Goal: Task Accomplishment & Management: Use online tool/utility

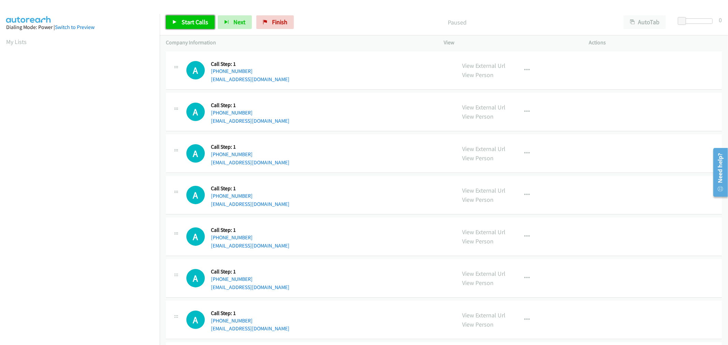
click at [189, 20] on span "Start Calls" at bounding box center [195, 22] width 27 height 8
drag, startPoint x: 392, startPoint y: 202, endPoint x: 375, endPoint y: 206, distance: 18.1
click at [391, 202] on div "A Callback Scheduled Call Step: 1 [GEOGRAPHIC_DATA]/[GEOGRAPHIC_DATA] [PHONE_NU…" at bounding box center [318, 195] width 264 height 26
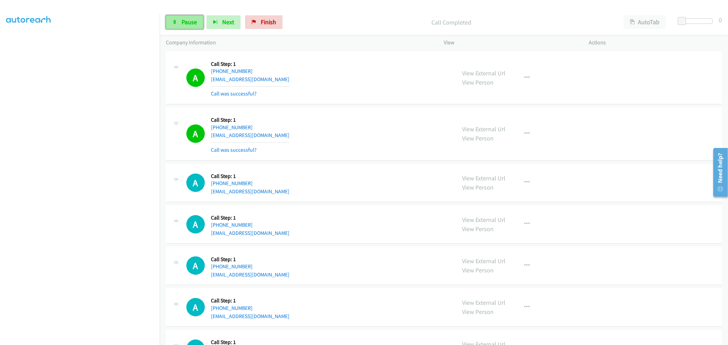
click at [187, 25] on span "Pause" at bounding box center [189, 22] width 15 height 8
click at [187, 25] on span "Start Calls" at bounding box center [195, 22] width 27 height 8
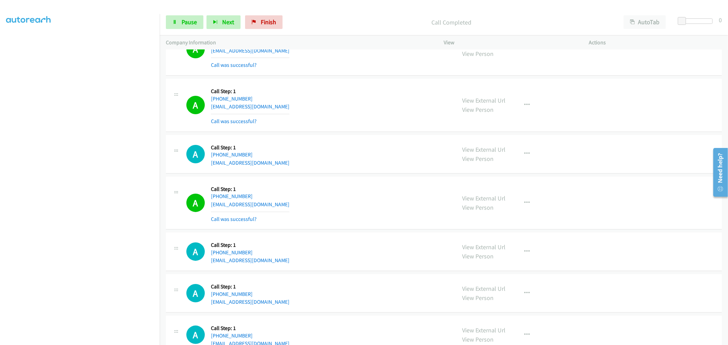
scroll to position [76, 0]
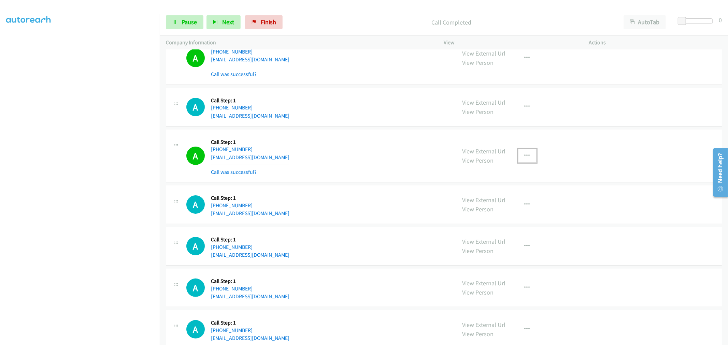
click at [530, 160] on button "button" at bounding box center [527, 156] width 18 height 14
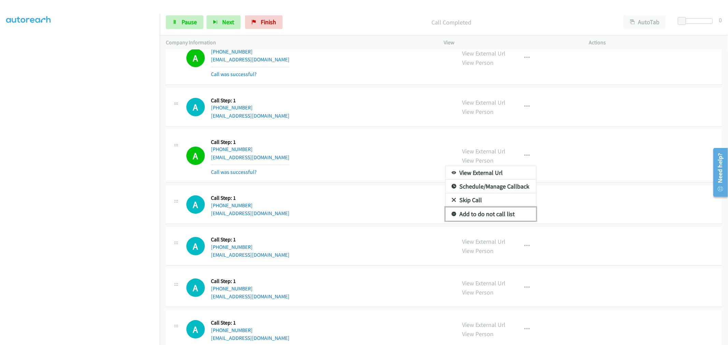
click at [477, 214] on link "Add to do not call list" at bounding box center [490, 215] width 91 height 14
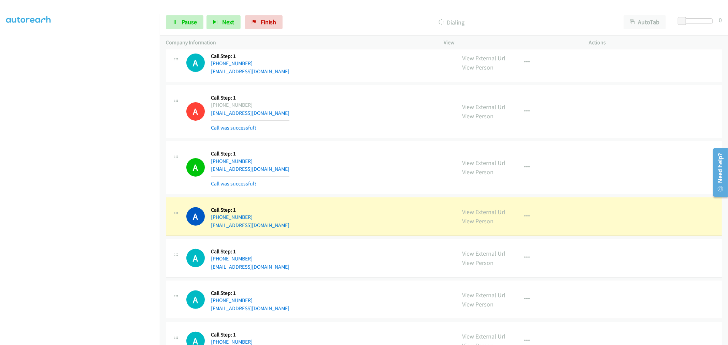
scroll to position [152, 0]
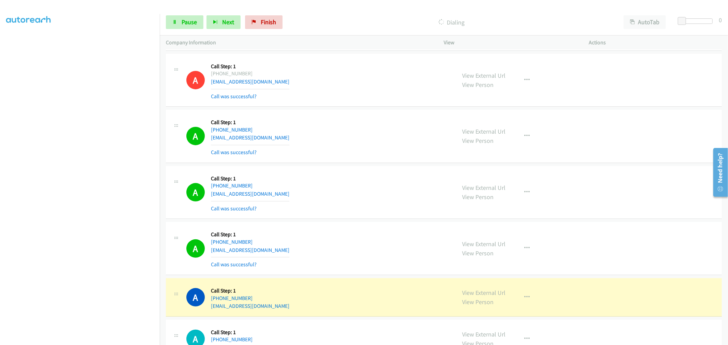
click at [355, 165] on td "A Callback Scheduled Call Step: 1 America/New_York [PHONE_NUMBER] [EMAIL_ADDRES…" at bounding box center [444, 193] width 568 height 56
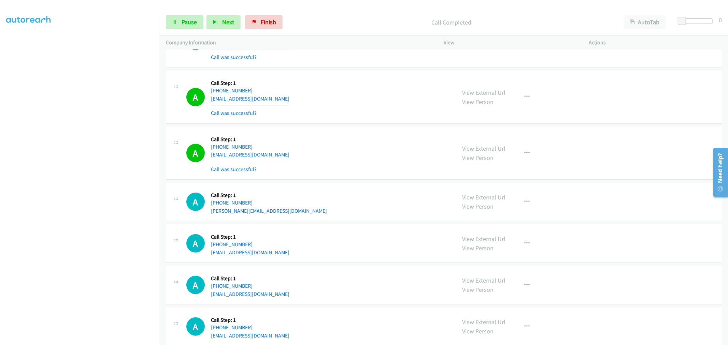
scroll to position [265, 0]
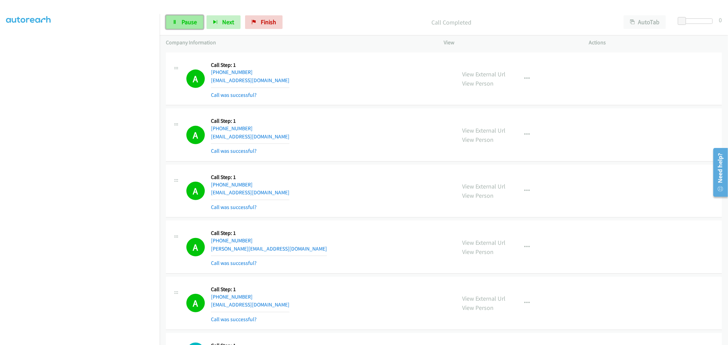
click at [193, 23] on span "Pause" at bounding box center [189, 22] width 15 height 8
click at [193, 23] on span "Start Calls" at bounding box center [195, 22] width 27 height 8
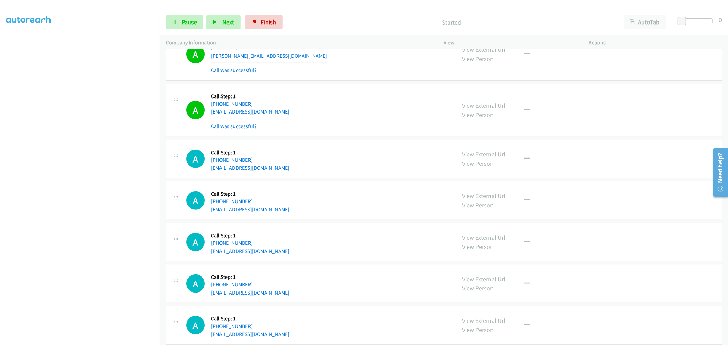
scroll to position [417, 0]
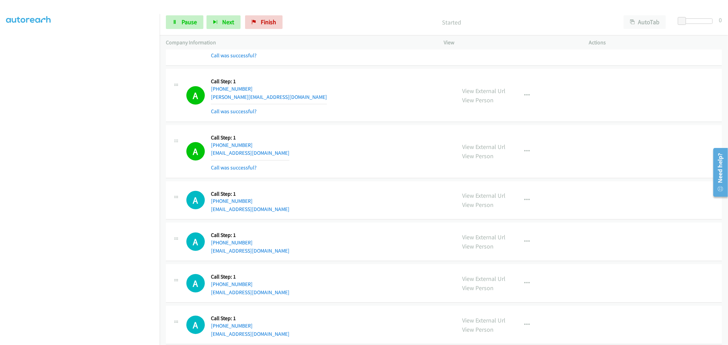
click at [99, 339] on section at bounding box center [79, 183] width 147 height 327
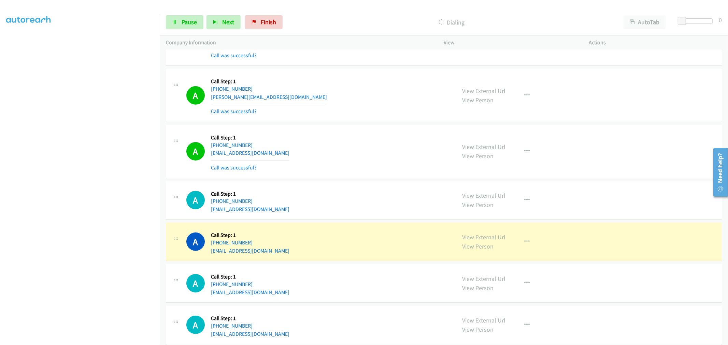
drag, startPoint x: 478, startPoint y: 238, endPoint x: 375, endPoint y: 128, distance: 150.4
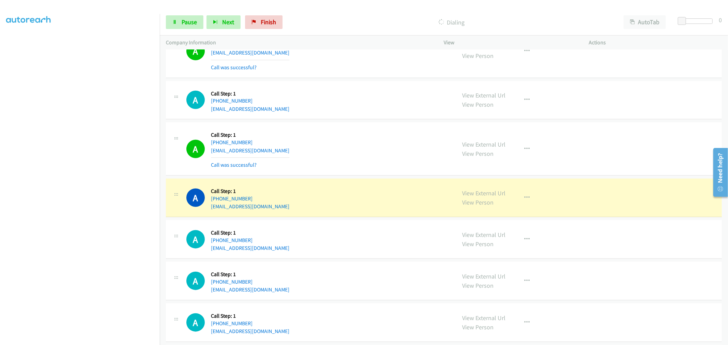
scroll to position [531, 0]
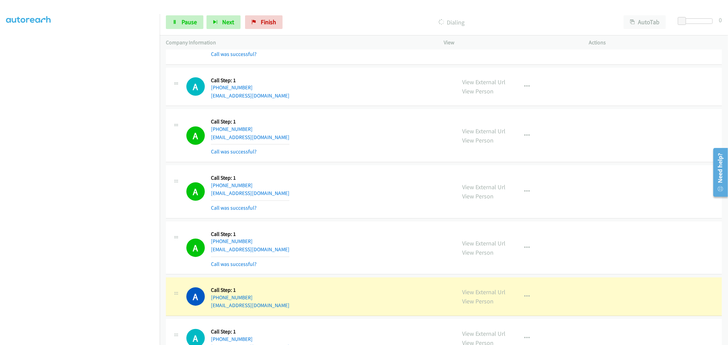
click at [369, 185] on div "A Callback Scheduled Call Step: 1 America/New_York [PHONE_NUMBER] [EMAIL_ADDRES…" at bounding box center [318, 192] width 264 height 41
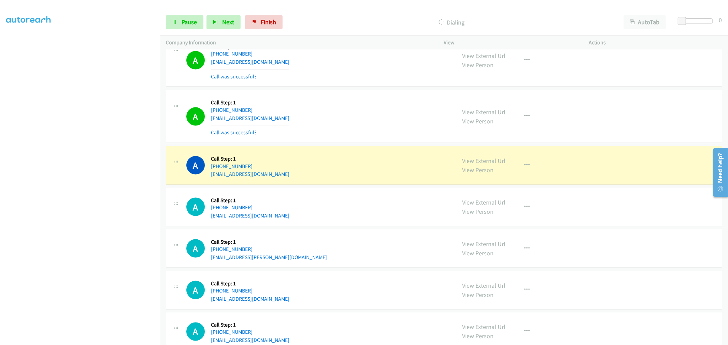
scroll to position [834, 0]
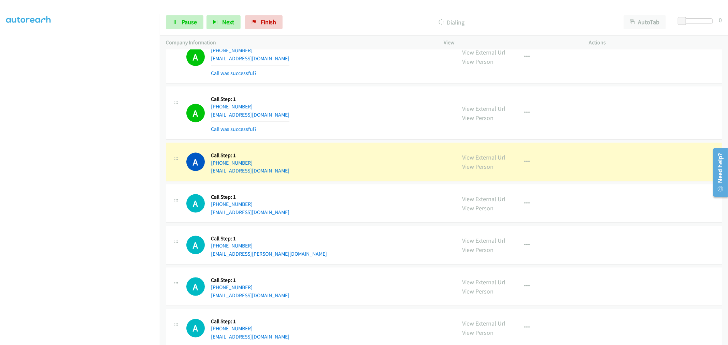
click at [345, 114] on div "A Callback Scheduled Call Step: 1 [GEOGRAPHIC_DATA]/[GEOGRAPHIC_DATA] [PHONE_NU…" at bounding box center [318, 113] width 264 height 41
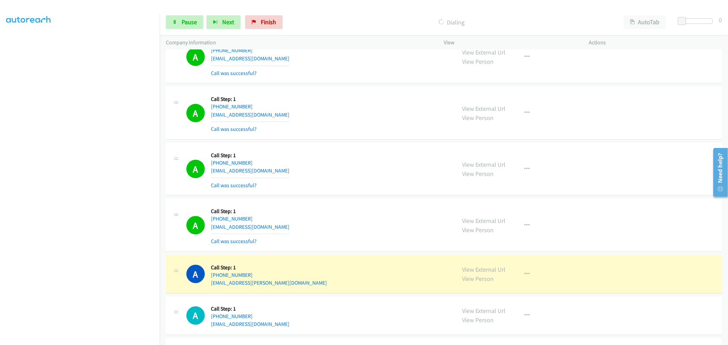
click at [340, 179] on div "A Callback Scheduled Call Step: 1 America/New_York [PHONE_NUMBER] [EMAIL_ADDRES…" at bounding box center [318, 169] width 264 height 41
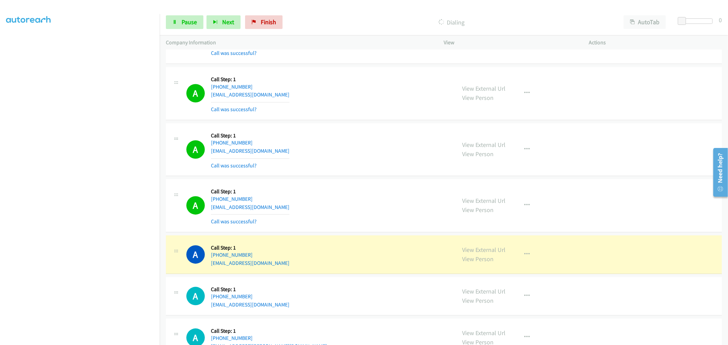
scroll to position [1138, 0]
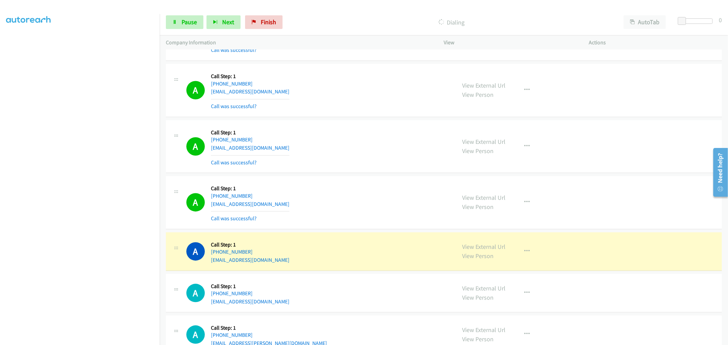
click at [345, 117] on div "A Callback Scheduled Call Step: 1 [GEOGRAPHIC_DATA]/[GEOGRAPHIC_DATA] [PHONE_NU…" at bounding box center [444, 90] width 556 height 53
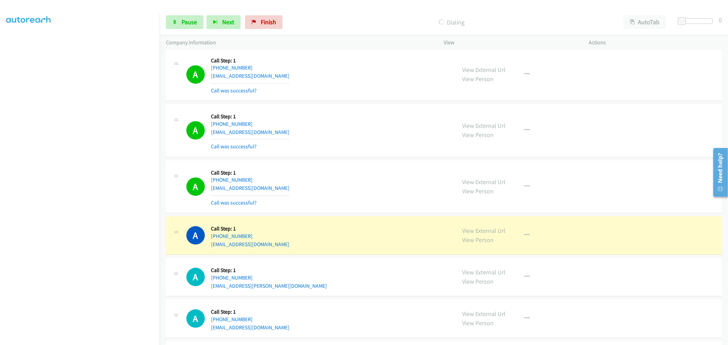
scroll to position [1213, 0]
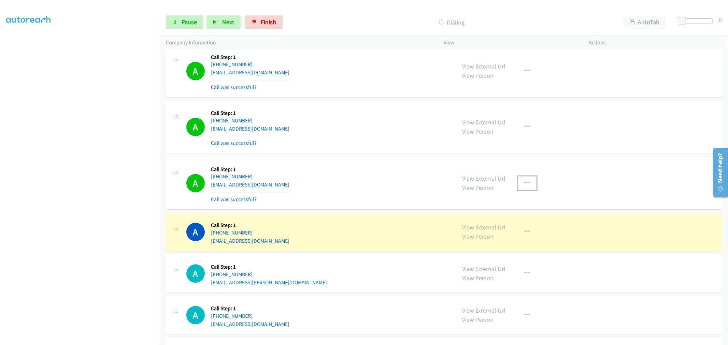
click at [525, 182] on icon "button" at bounding box center [527, 183] width 5 height 5
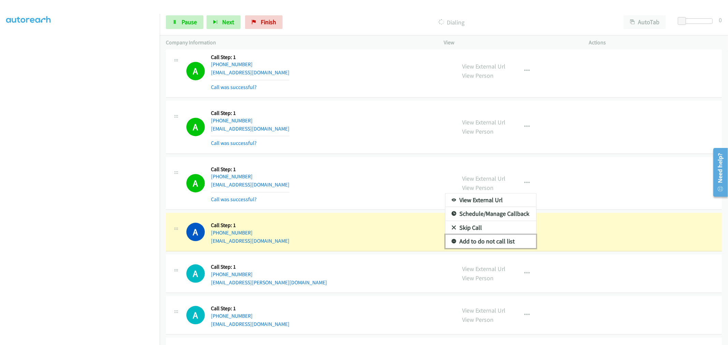
click at [489, 241] on link "Add to do not call list" at bounding box center [490, 242] width 91 height 14
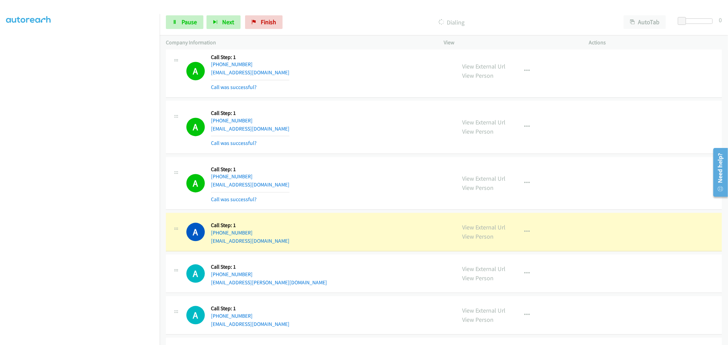
click at [345, 159] on div "A Callback Scheduled Call Step: 1 America/New_York [PHONE_NUMBER] [EMAIL_ADDRES…" at bounding box center [444, 183] width 556 height 53
click at [356, 99] on td "A Callback Scheduled Call Step: 1 America/New_York [PHONE_NUMBER] [EMAIL_ADDRES…" at bounding box center [444, 71] width 568 height 56
click at [357, 157] on div "A Callback Scheduled Call Step: 1 America/New_York [PHONE_NUMBER] [EMAIL_ADDRES…" at bounding box center [444, 183] width 556 height 53
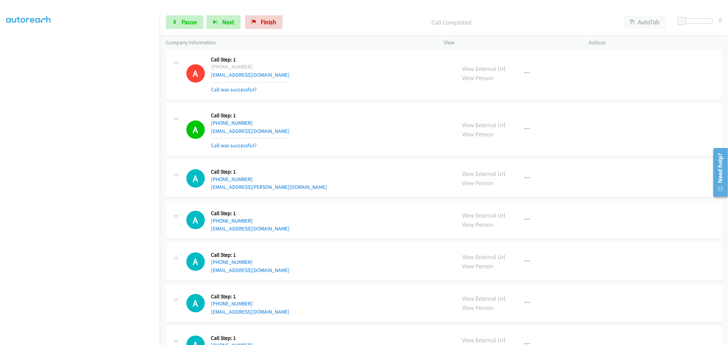
scroll to position [1289, 0]
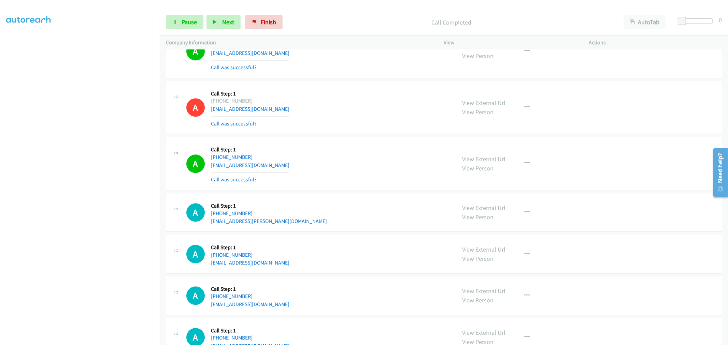
click at [362, 138] on div "A Callback Scheduled Call Step: 1 America/New_York [PHONE_NUMBER] [EMAIL_ADDRES…" at bounding box center [444, 163] width 556 height 53
click at [361, 137] on td "A Callback Scheduled Call Step: 1 America/New_York [PHONE_NUMBER] [EMAIL_ADDRES…" at bounding box center [444, 164] width 568 height 56
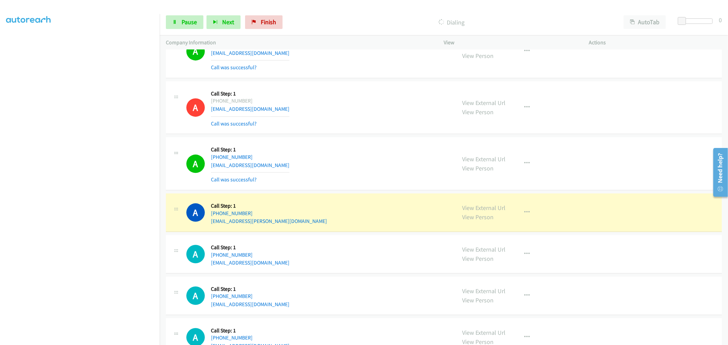
click at [352, 137] on td "A Callback Scheduled Call Step: 1 America/New_York [PHONE_NUMBER] [EMAIL_ADDRES…" at bounding box center [444, 164] width 568 height 56
click at [354, 135] on td "A Callback Scheduled Call Step: 1 America/New_York [PHONE_NUMBER] [EMAIL_ADDRES…" at bounding box center [444, 108] width 568 height 56
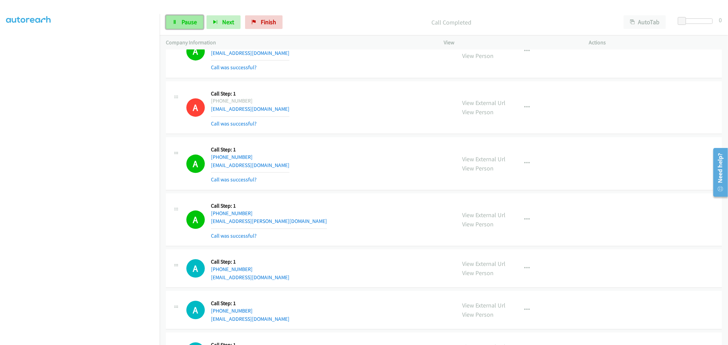
click at [187, 19] on span "Pause" at bounding box center [189, 22] width 15 height 8
click at [190, 23] on span "Start Calls" at bounding box center [195, 22] width 27 height 8
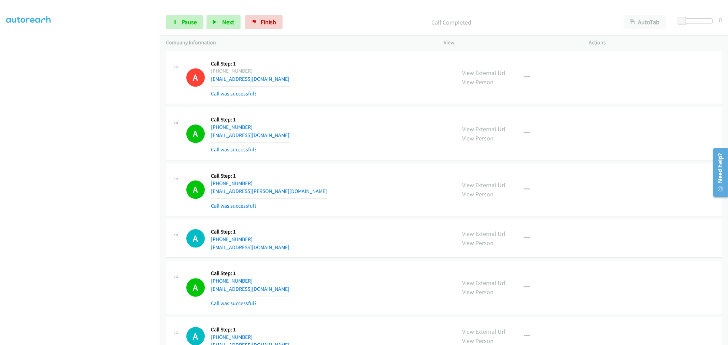
scroll to position [1365, 0]
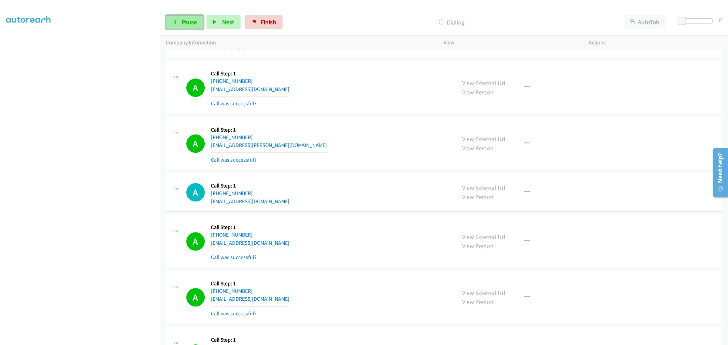
click at [180, 23] on link "Pause" at bounding box center [185, 22] width 38 height 14
click at [185, 30] on div "Start Calls Pause Next Finish Call Completed AutoTab AutoTab 0" at bounding box center [444, 22] width 568 height 26
click at [191, 27] on link "Start Calls" at bounding box center [190, 22] width 49 height 14
click at [192, 25] on span "Pause" at bounding box center [189, 22] width 15 height 8
click at [185, 10] on div "Start Calls Pause Next Finish Paused AutoTab AutoTab 0" at bounding box center [444, 22] width 568 height 26
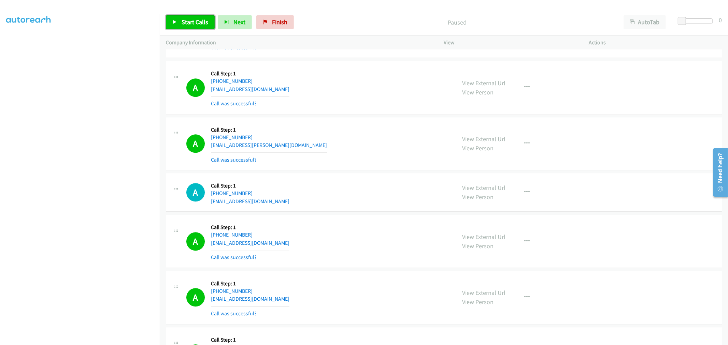
click at [188, 21] on span "Start Calls" at bounding box center [195, 22] width 27 height 8
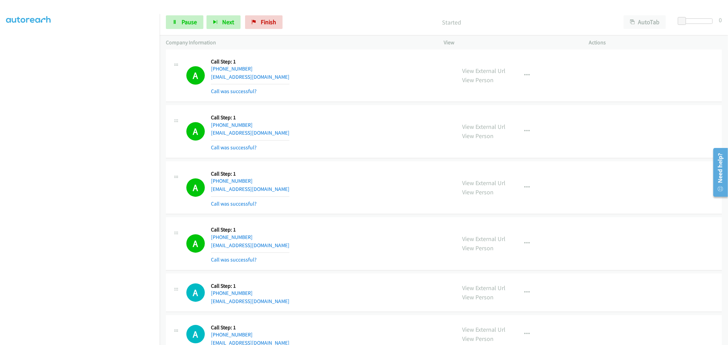
scroll to position [1744, 0]
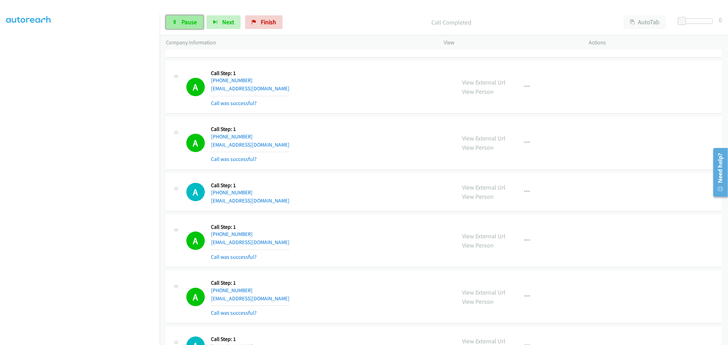
click at [185, 18] on link "Pause" at bounding box center [185, 22] width 38 height 14
click at [200, 23] on span "Start Calls" at bounding box center [195, 22] width 27 height 8
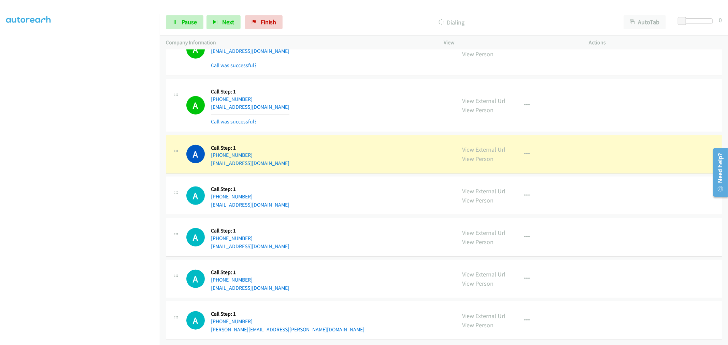
scroll to position [2659, 0]
click at [350, 109] on div "A Callback Scheduled Call Step: 1 America/New_York [PHONE_NUMBER] [EMAIL_ADDRES…" at bounding box center [318, 105] width 264 height 41
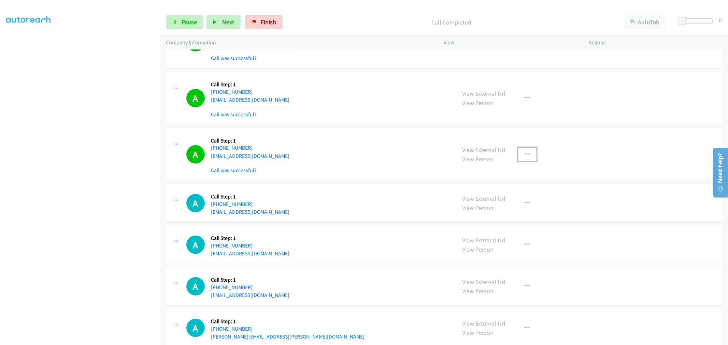
click at [525, 154] on icon "button" at bounding box center [527, 154] width 5 height 5
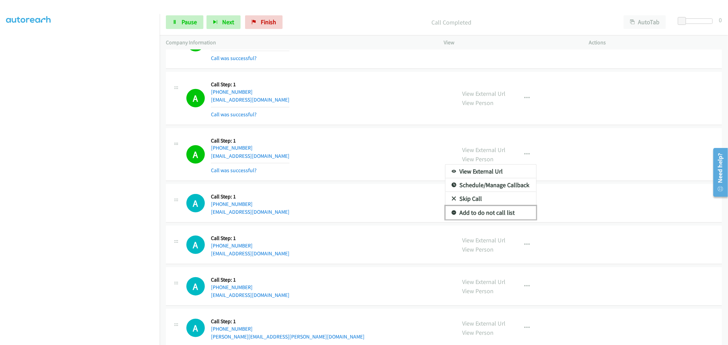
drag, startPoint x: 491, startPoint y: 216, endPoint x: 450, endPoint y: 202, distance: 43.2
click at [491, 216] on link "Add to do not call list" at bounding box center [490, 213] width 91 height 14
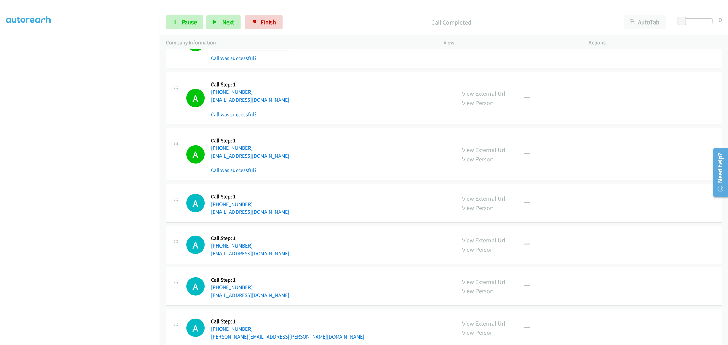
click at [348, 143] on div "A Callback Scheduled Call Step: 1 America/New_York [PHONE_NUMBER] [EMAIL_ADDRES…" at bounding box center [318, 154] width 264 height 41
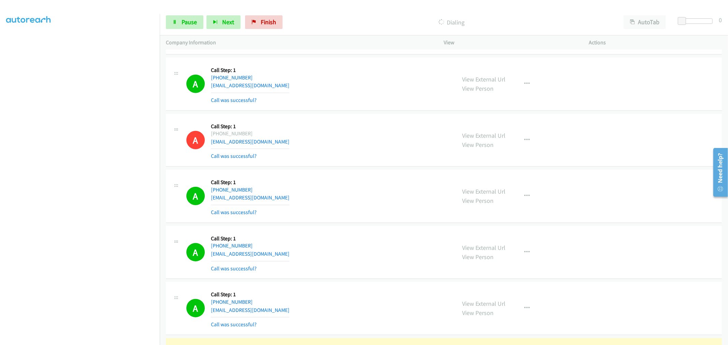
click at [357, 114] on td "A Callback Scheduled Call Step: 1 America/New_York [PHONE_NUMBER] [EMAIL_ADDRES…" at bounding box center [444, 140] width 568 height 56
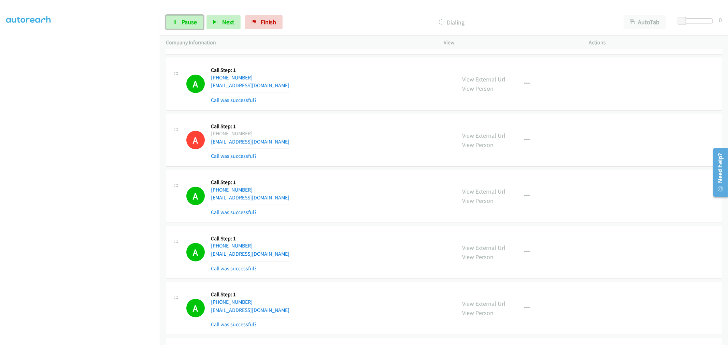
drag, startPoint x: 188, startPoint y: 28, endPoint x: 195, endPoint y: 42, distance: 16.0
click at [188, 28] on link "Pause" at bounding box center [185, 22] width 38 height 14
click at [351, 112] on td "A Callback Scheduled Call Step: 1 America/New_York [PHONE_NUMBER] [EMAIL_ADDRES…" at bounding box center [444, 84] width 568 height 56
click at [183, 21] on span "Start Calls" at bounding box center [195, 22] width 27 height 8
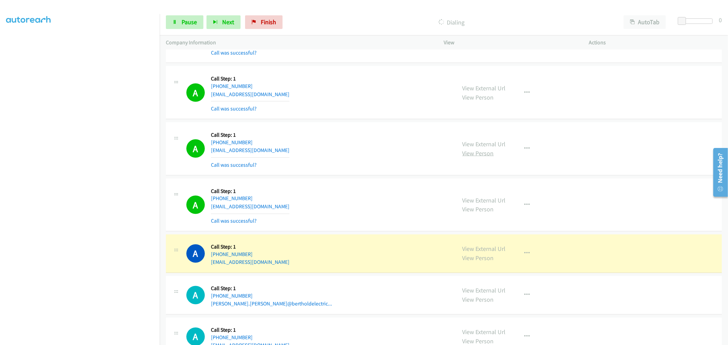
scroll to position [3137, 0]
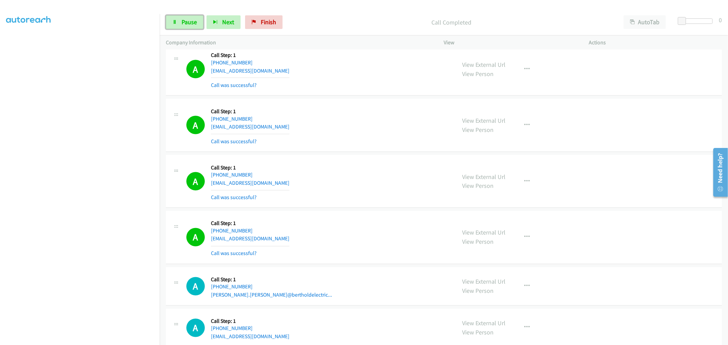
drag, startPoint x: 185, startPoint y: 23, endPoint x: 260, endPoint y: 96, distance: 104.3
click at [186, 23] on span "Pause" at bounding box center [189, 22] width 15 height 8
click at [677, 295] on div "A Callback Scheduled Call Step: 1 [GEOGRAPHIC_DATA]/[GEOGRAPHIC_DATA] [PHONE_NU…" at bounding box center [444, 287] width 556 height 39
click at [688, 325] on div "A Callback Scheduled Call Step: 1 America/New_York [PHONE_NUMBER] [EMAIL_ADDRES…" at bounding box center [444, 328] width 556 height 39
click at [679, 295] on div "A Callback Scheduled Call Step: 1 [GEOGRAPHIC_DATA]/[GEOGRAPHIC_DATA] [PHONE_NU…" at bounding box center [444, 287] width 556 height 39
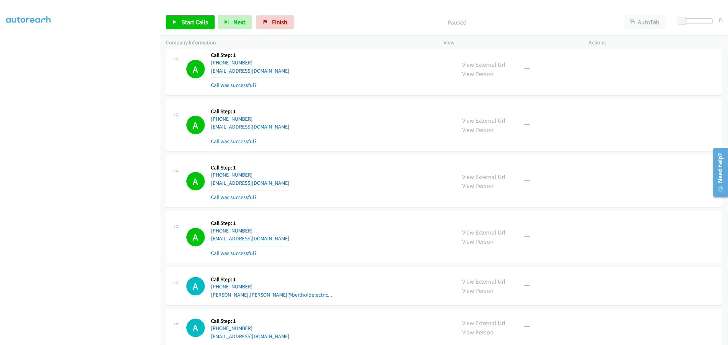
drag, startPoint x: 680, startPoint y: 293, endPoint x: 666, endPoint y: 299, distance: 14.8
click at [660, 299] on div "A Callback Scheduled Call Step: 1 [GEOGRAPHIC_DATA]/[GEOGRAPHIC_DATA] [PHONE_NU…" at bounding box center [444, 287] width 556 height 39
click at [682, 295] on div "A Callback Scheduled Call Step: 1 [GEOGRAPHIC_DATA]/[GEOGRAPHIC_DATA] [PHONE_NU…" at bounding box center [444, 287] width 556 height 39
click at [717, 320] on td "A Callback Scheduled Call Step: 1 America/New_York [PHONE_NUMBER] [EMAIL_ADDRES…" at bounding box center [444, 329] width 568 height 42
click at [712, 331] on div "A Callback Scheduled Call Step: 1 America/New_York [PHONE_NUMBER] [EMAIL_ADDRES…" at bounding box center [444, 328] width 556 height 39
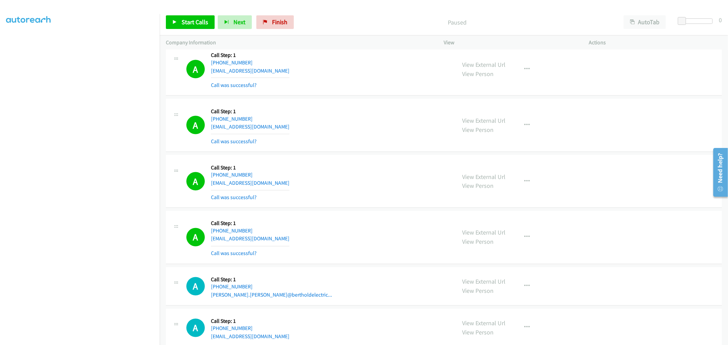
drag, startPoint x: 696, startPoint y: 325, endPoint x: 674, endPoint y: 323, distance: 21.9
click at [688, 324] on div "A Callback Scheduled Call Step: 1 America/New_York [PHONE_NUMBER] [EMAIL_ADDRES…" at bounding box center [444, 328] width 556 height 39
click at [606, 277] on div "A Callback Scheduled Call Step: 1 [GEOGRAPHIC_DATA]/[GEOGRAPHIC_DATA] [PHONE_NU…" at bounding box center [444, 287] width 556 height 39
